Goal: Browse casually

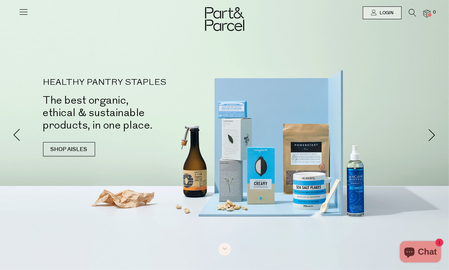
drag, startPoint x: 18, startPoint y: 5, endPoint x: 16, endPoint y: 11, distance: 6.1
click at [18, 9] on div at bounding box center [23, 10] width 10 height 20
click at [18, 11] on icon at bounding box center [23, 12] width 10 height 10
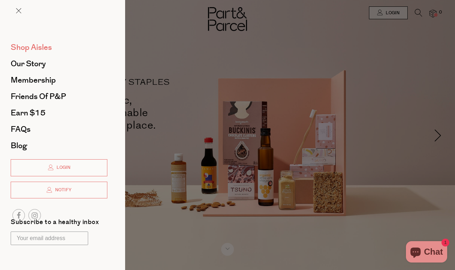
click at [31, 43] on span "Shop Aisles" at bounding box center [31, 47] width 41 height 11
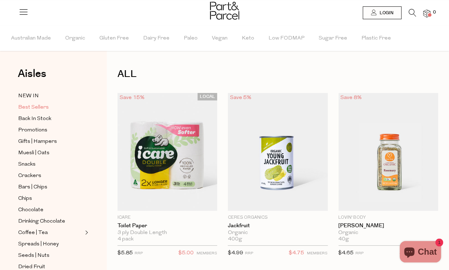
click at [24, 107] on span "Best Sellers" at bounding box center [33, 107] width 31 height 9
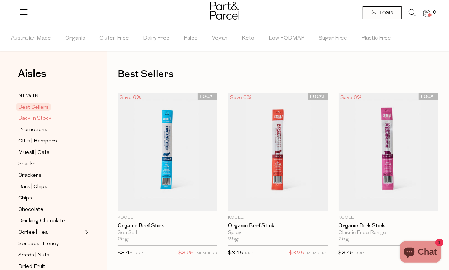
click at [26, 118] on span "Back In Stock" at bounding box center [34, 118] width 33 height 9
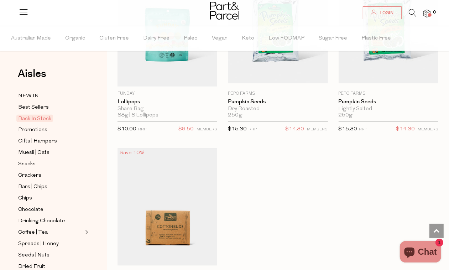
scroll to position [534, 0]
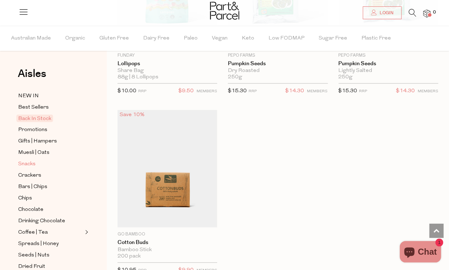
click at [25, 160] on span "Snacks" at bounding box center [26, 164] width 17 height 9
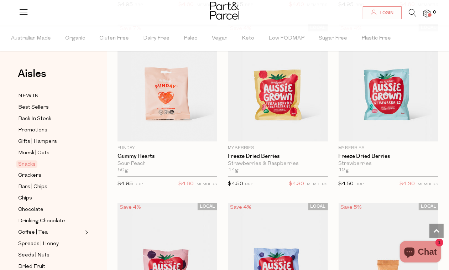
scroll to position [1423, 0]
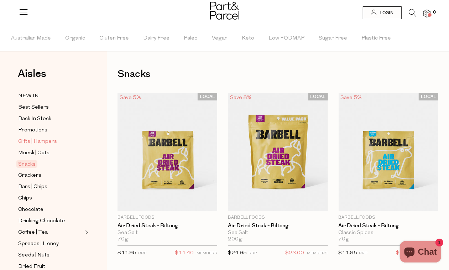
click at [46, 142] on span "Gifts | Hampers" at bounding box center [37, 141] width 39 height 9
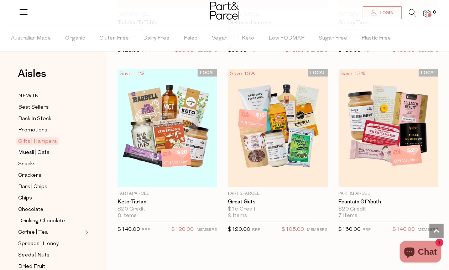
scroll to position [356, 0]
